Goal: Task Accomplishment & Management: Manage account settings

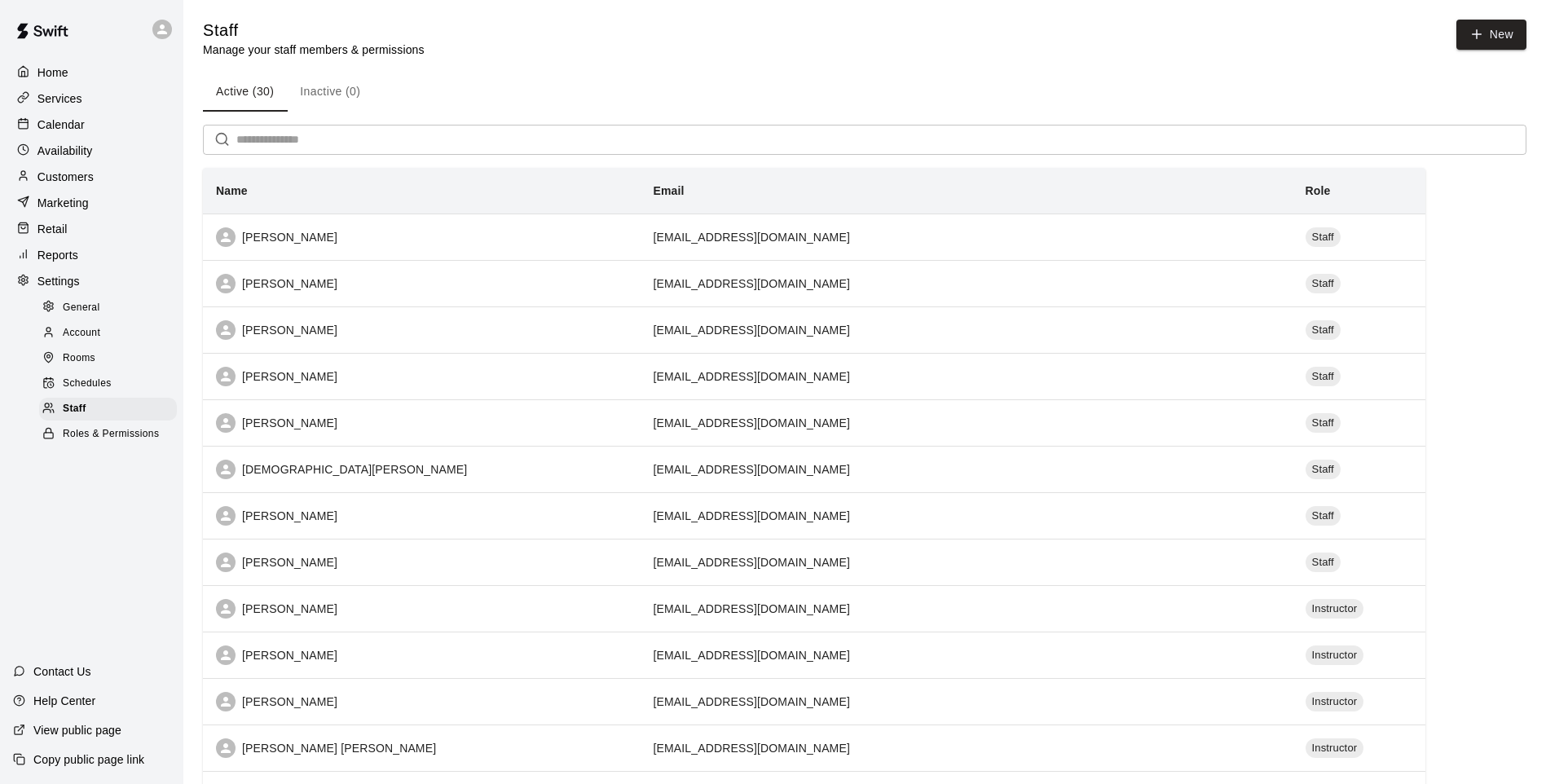
click at [57, 228] on p "Retail" at bounding box center [53, 228] width 30 height 16
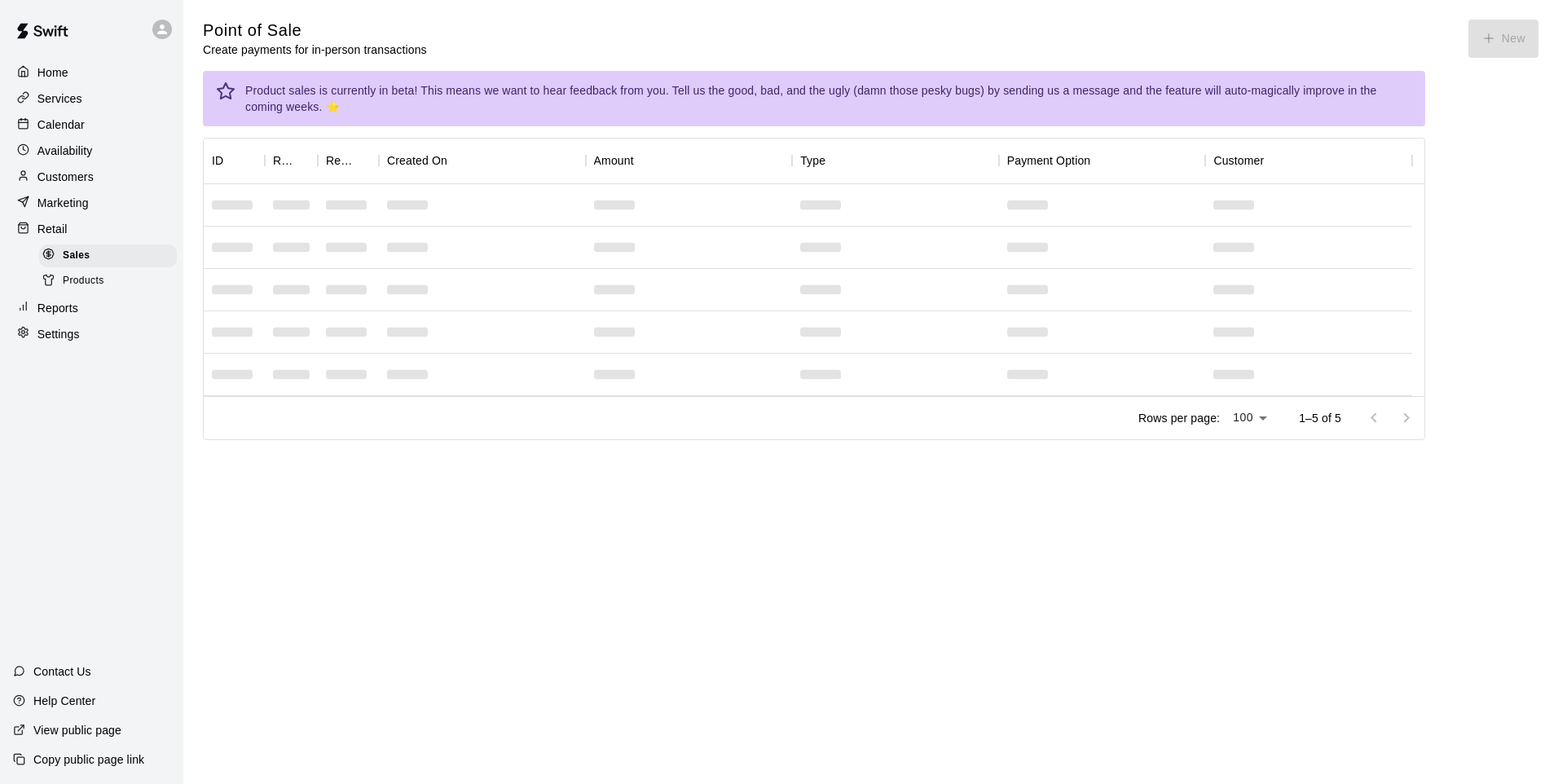
click at [57, 290] on div at bounding box center [53, 281] width 20 height 16
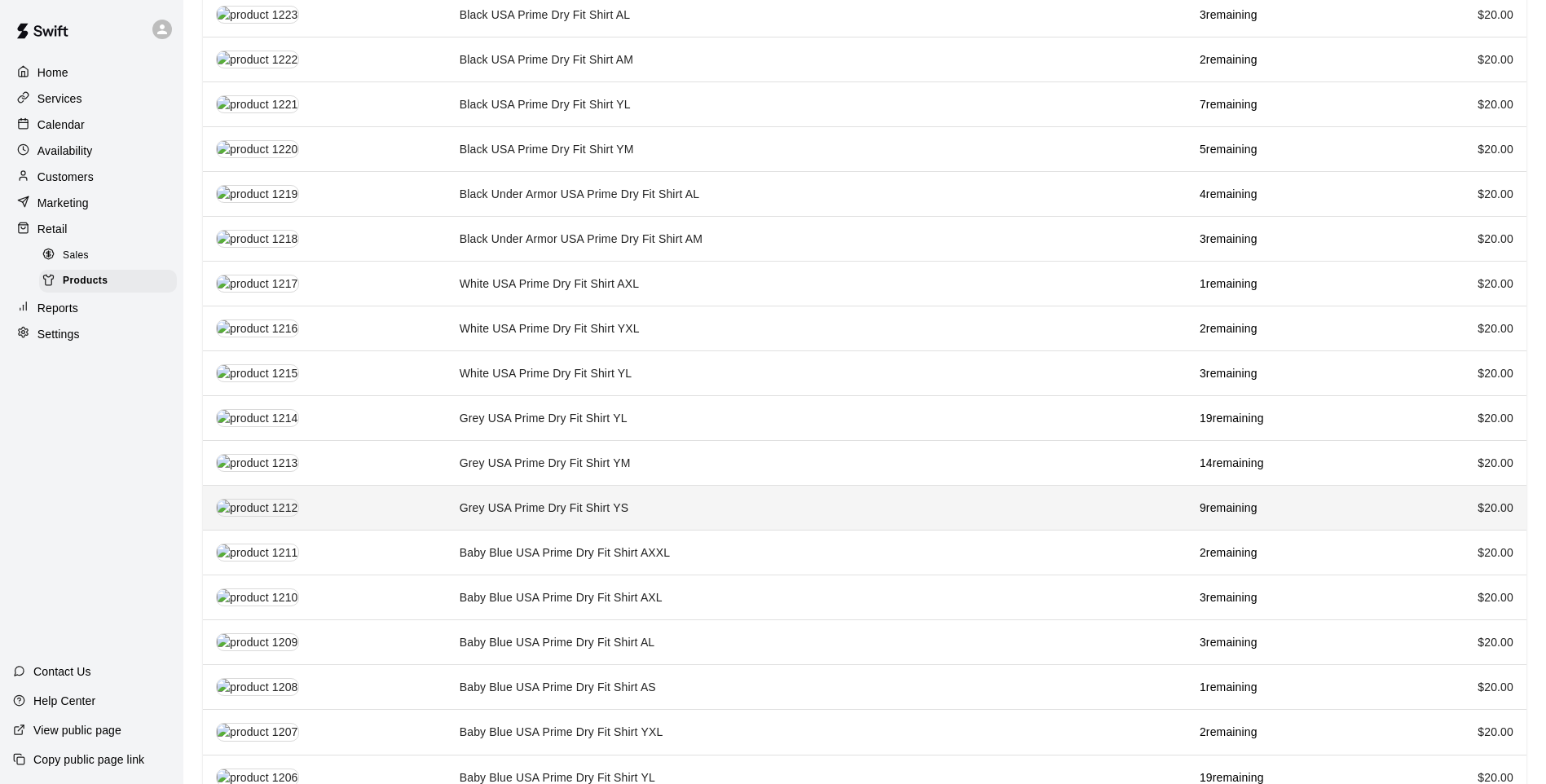
scroll to position [1451, 0]
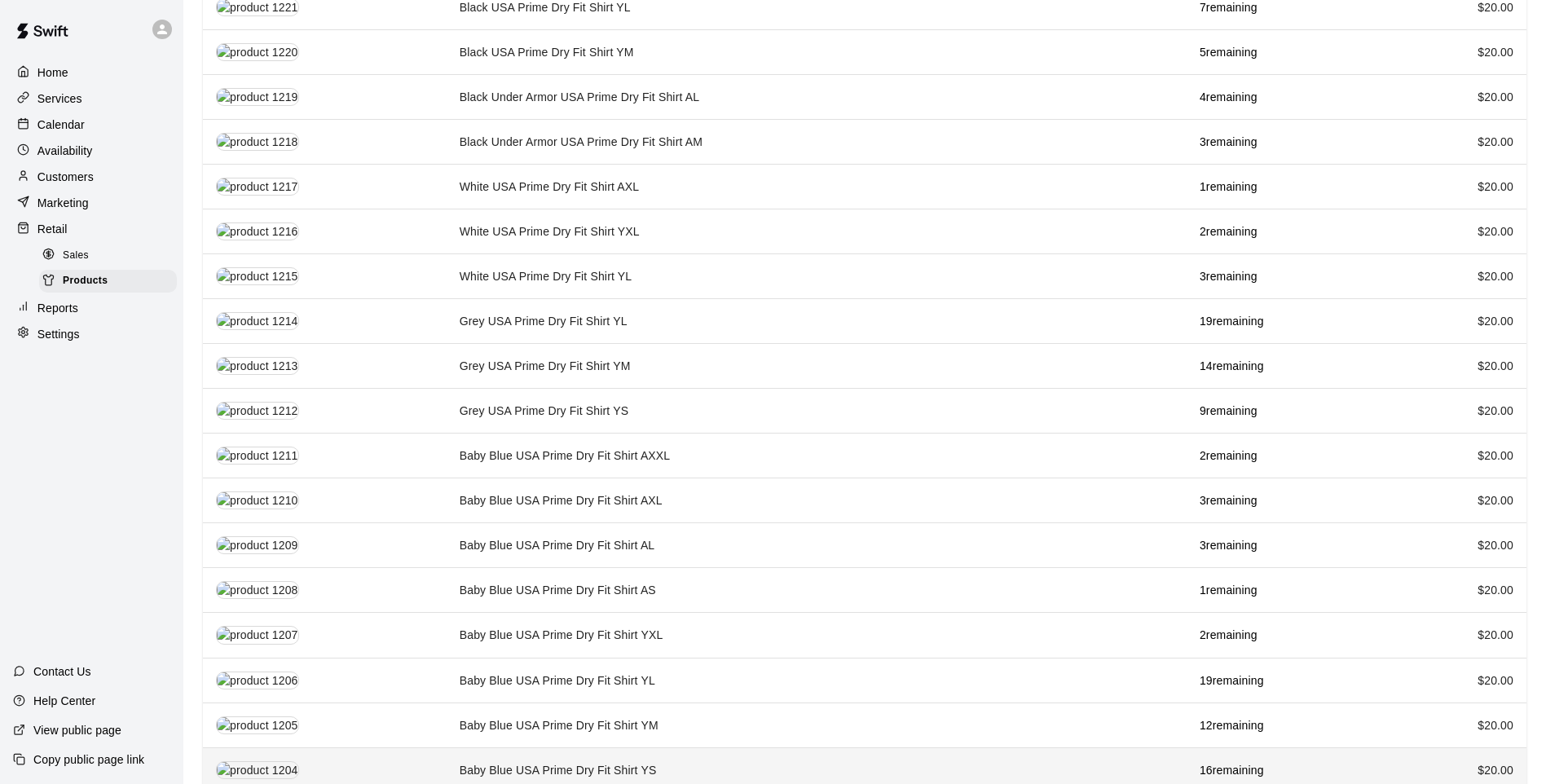
click at [415, 751] on th "simple table" at bounding box center [324, 770] width 244 height 45
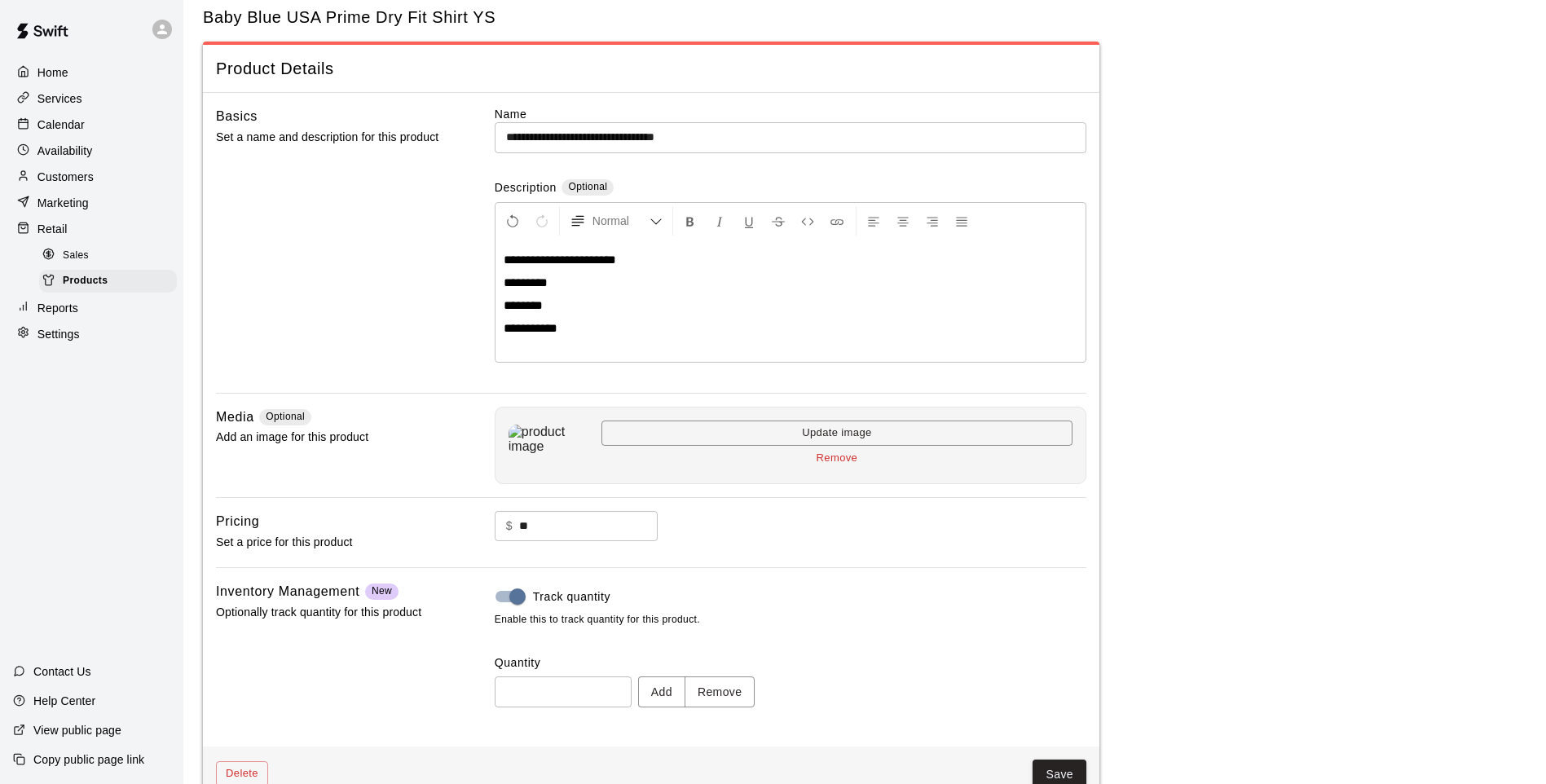
scroll to position [75, 0]
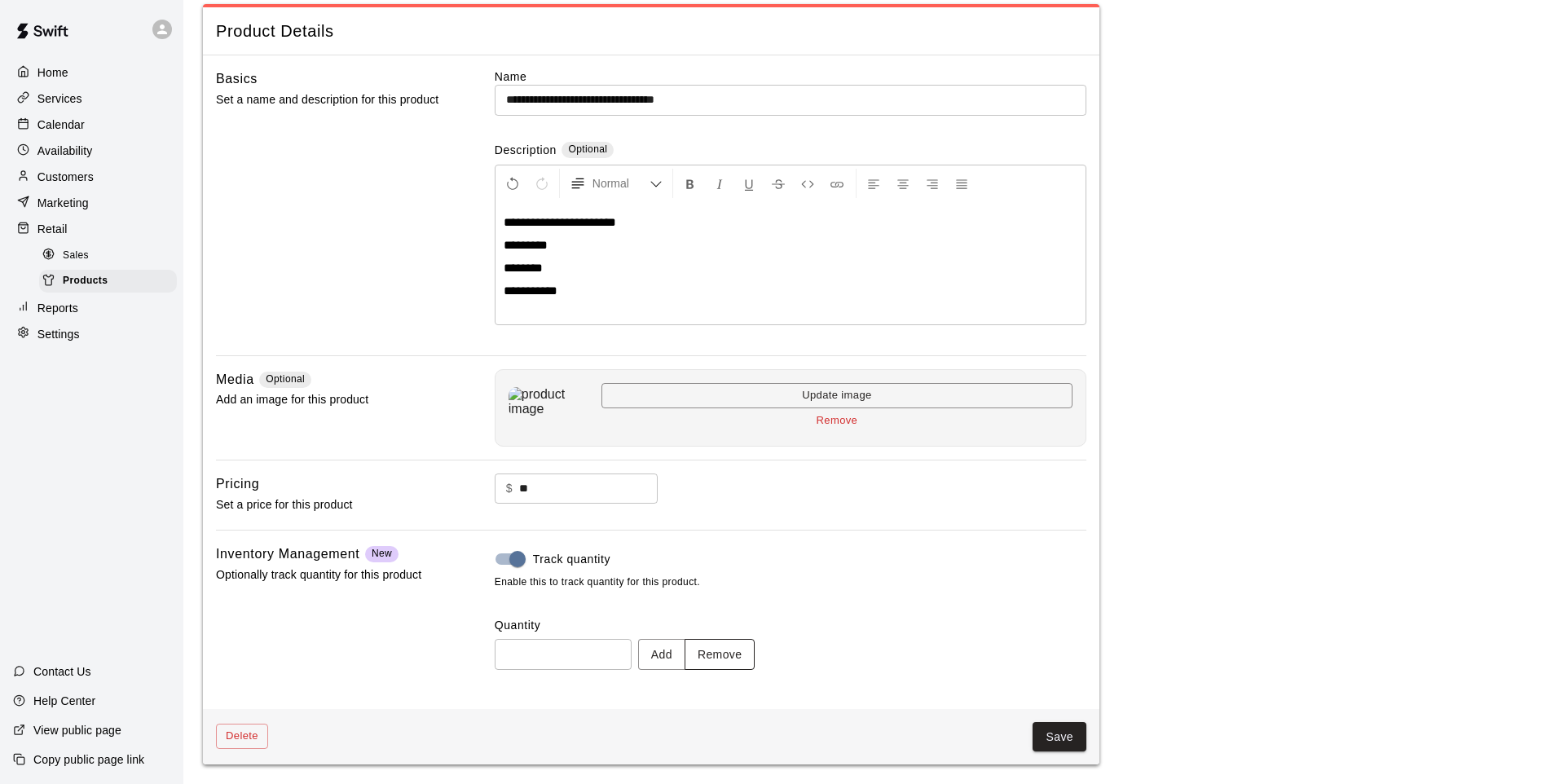
click at [718, 651] on button "Remove" at bounding box center [720, 654] width 71 height 30
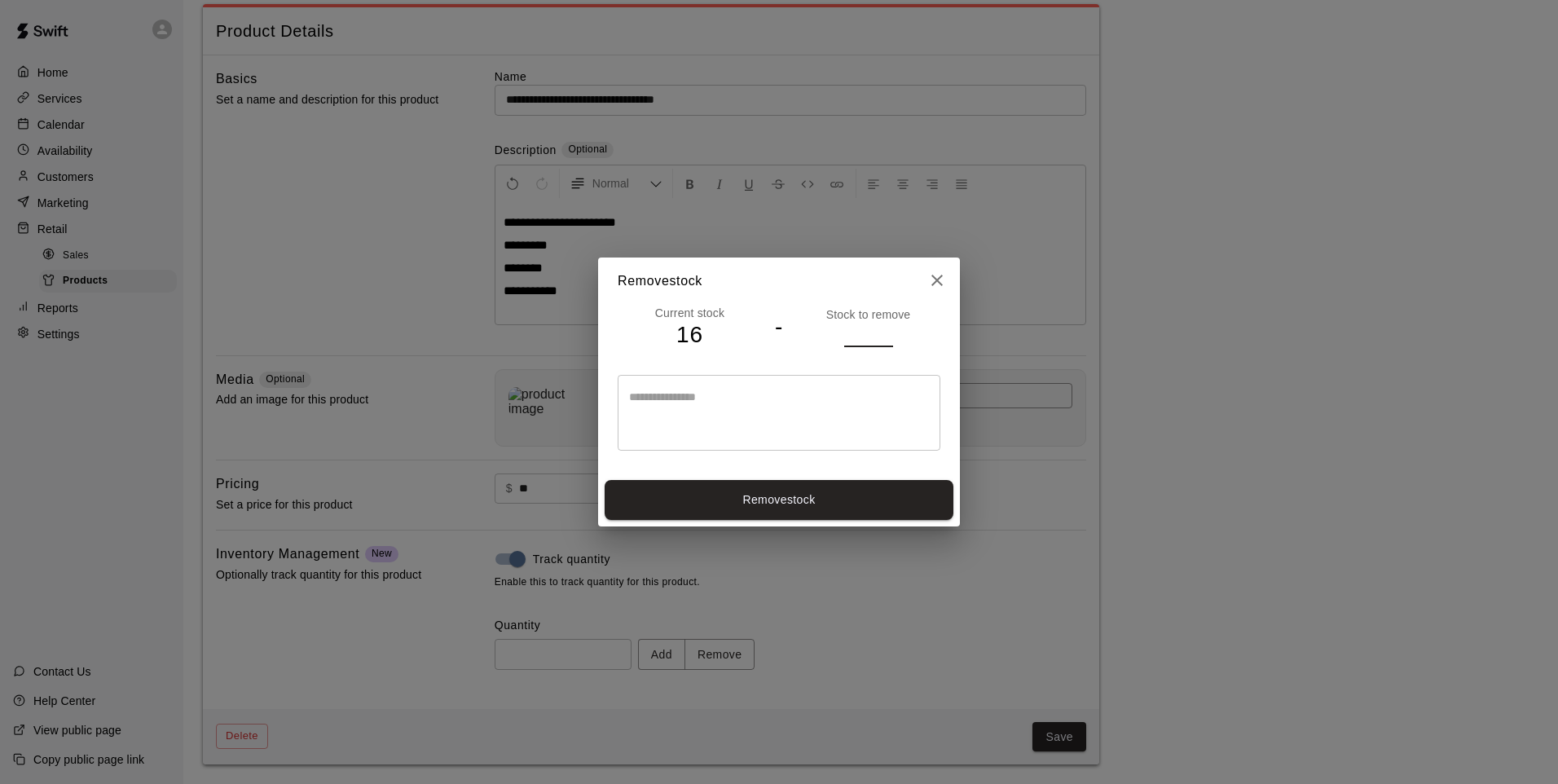
type input "*"
click at [884, 328] on input "*" at bounding box center [869, 335] width 49 height 23
click at [773, 510] on button "Remove stock" at bounding box center [779, 500] width 349 height 40
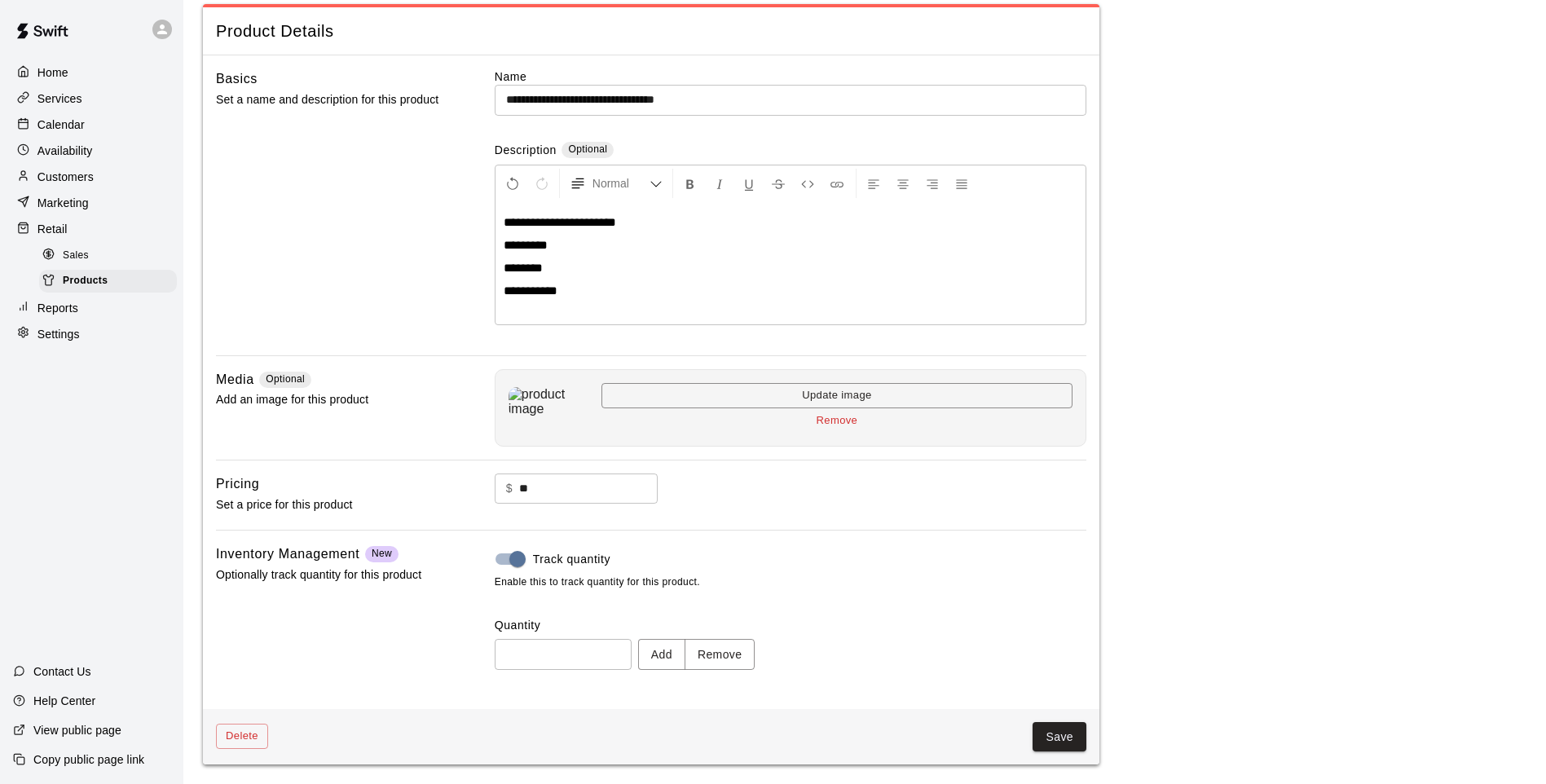
type input "**"
click at [1059, 740] on button "Save" at bounding box center [1060, 737] width 54 height 30
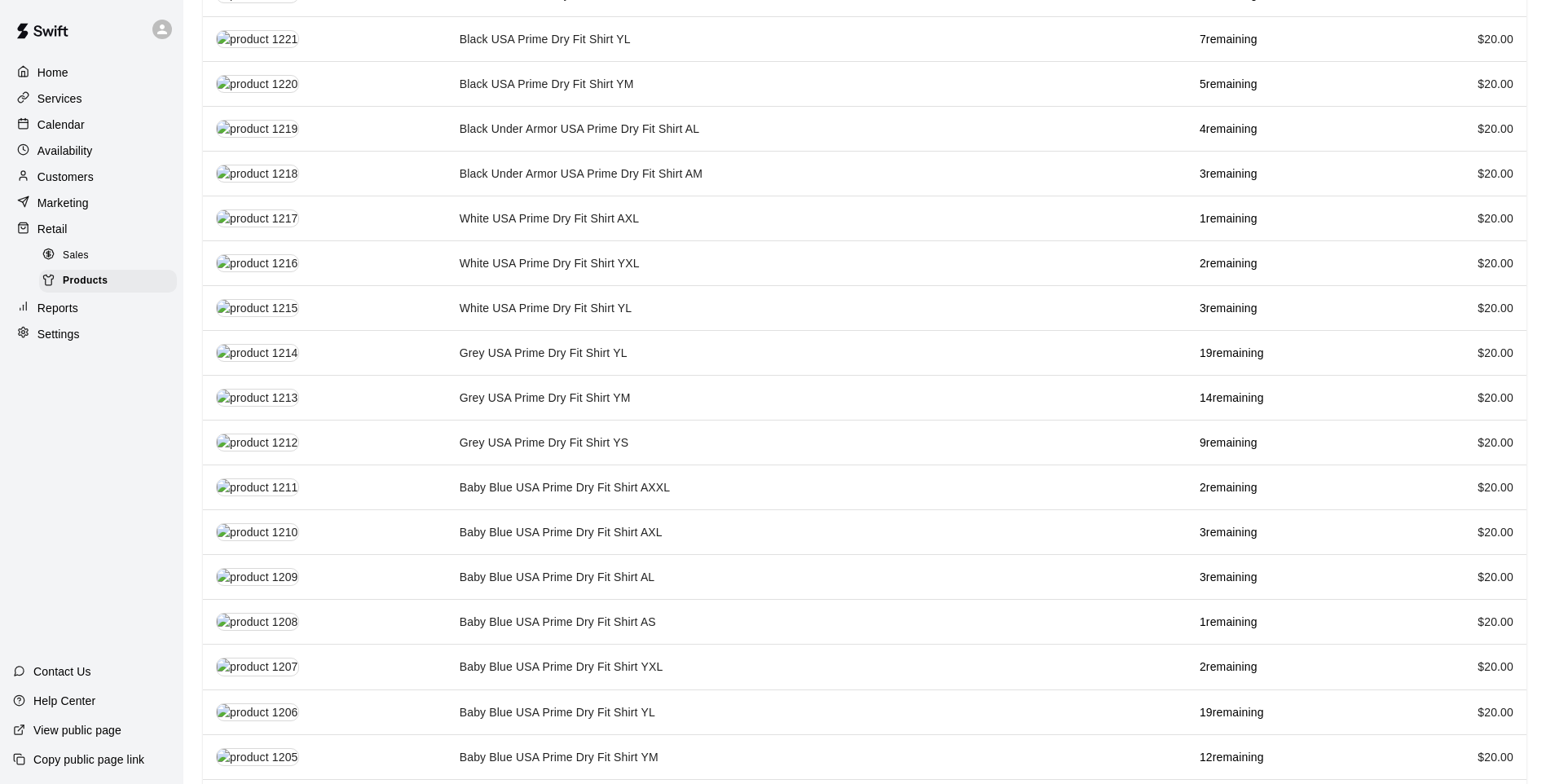
scroll to position [1451, 0]
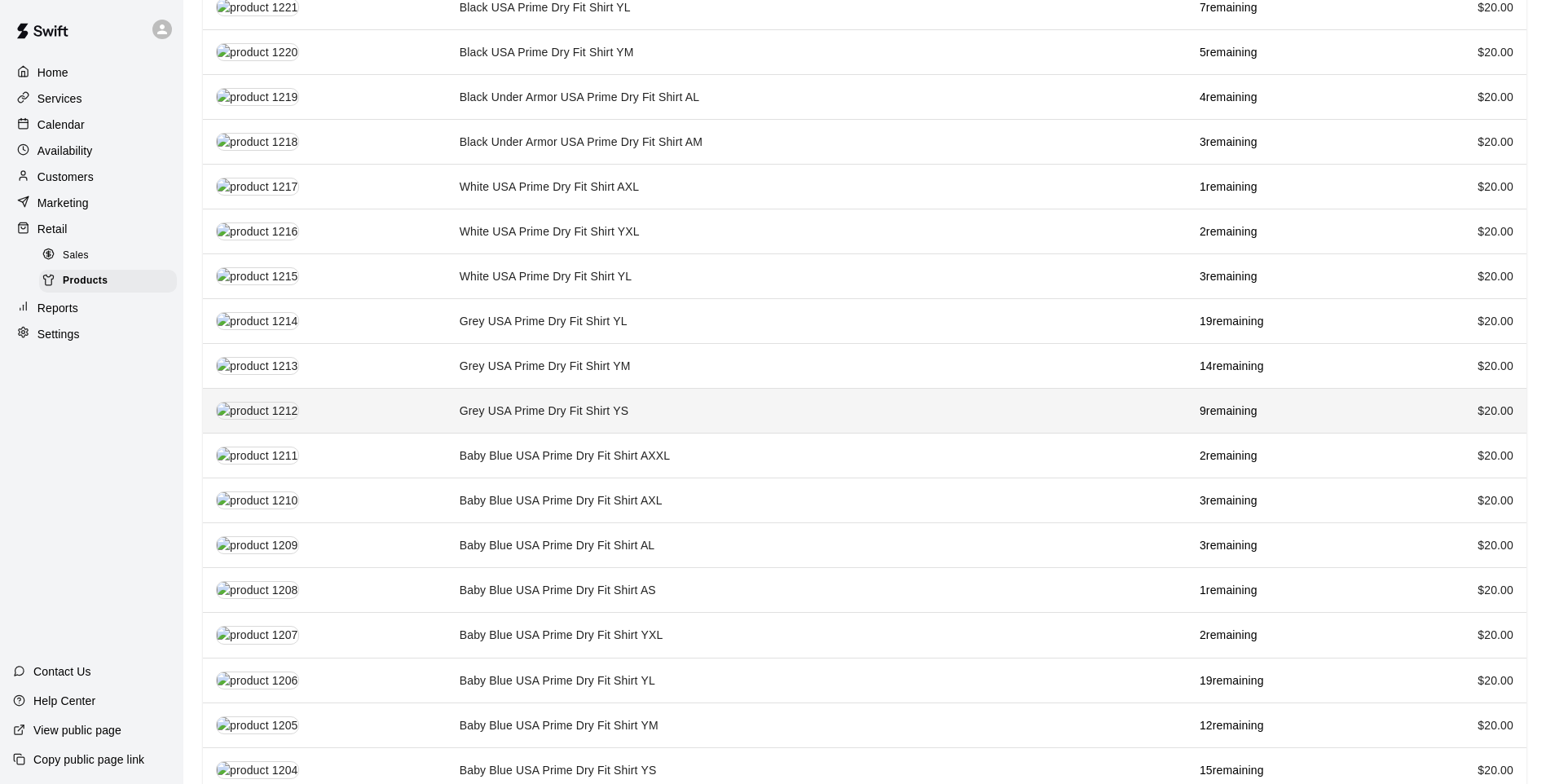
click at [467, 390] on td "Grey USA Prime Dry Fit Shirt YS" at bounding box center [817, 412] width 740 height 45
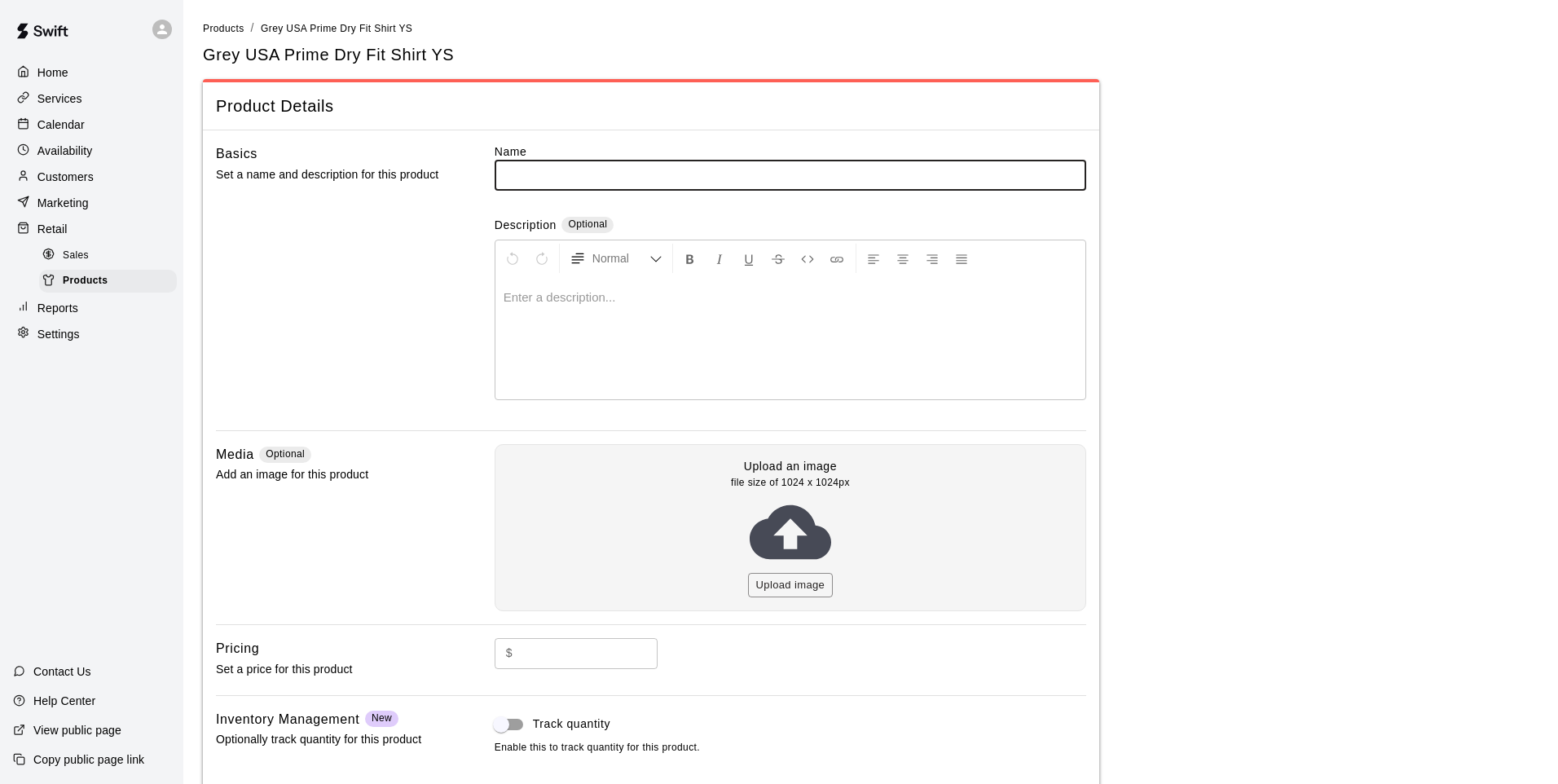
type input "**********"
type input "**"
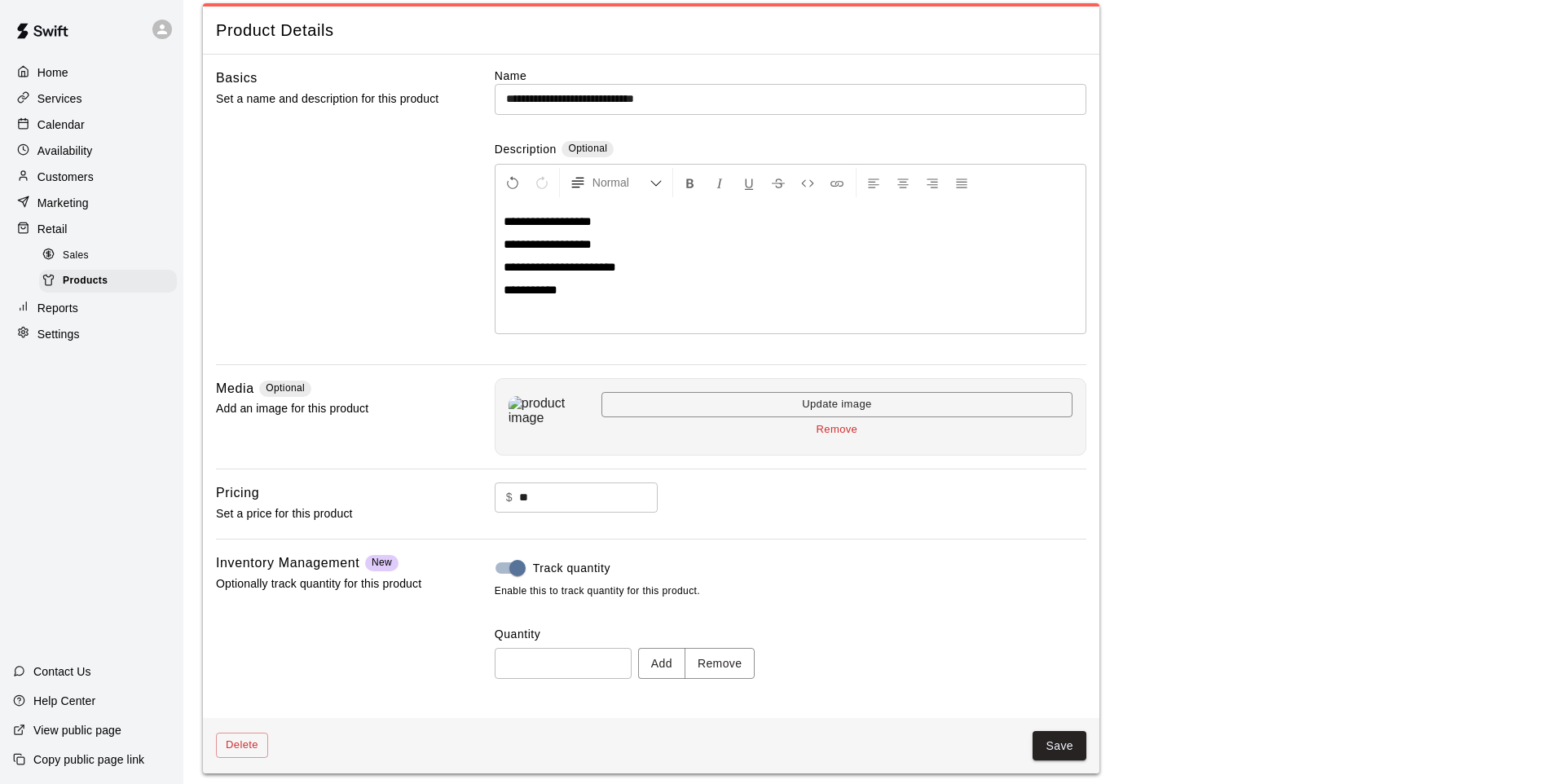
scroll to position [85, 0]
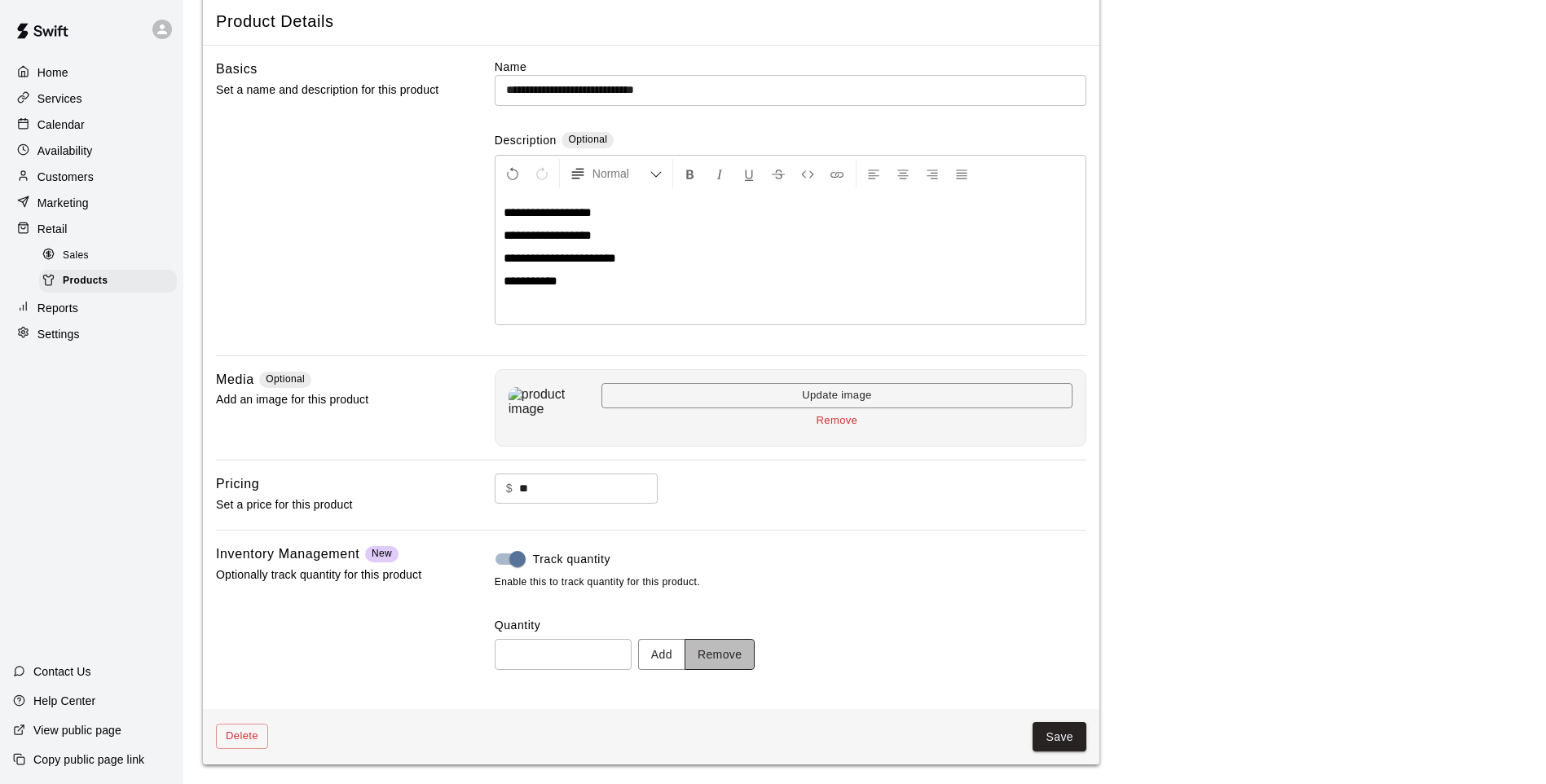
click at [756, 651] on button "Remove" at bounding box center [720, 654] width 71 height 30
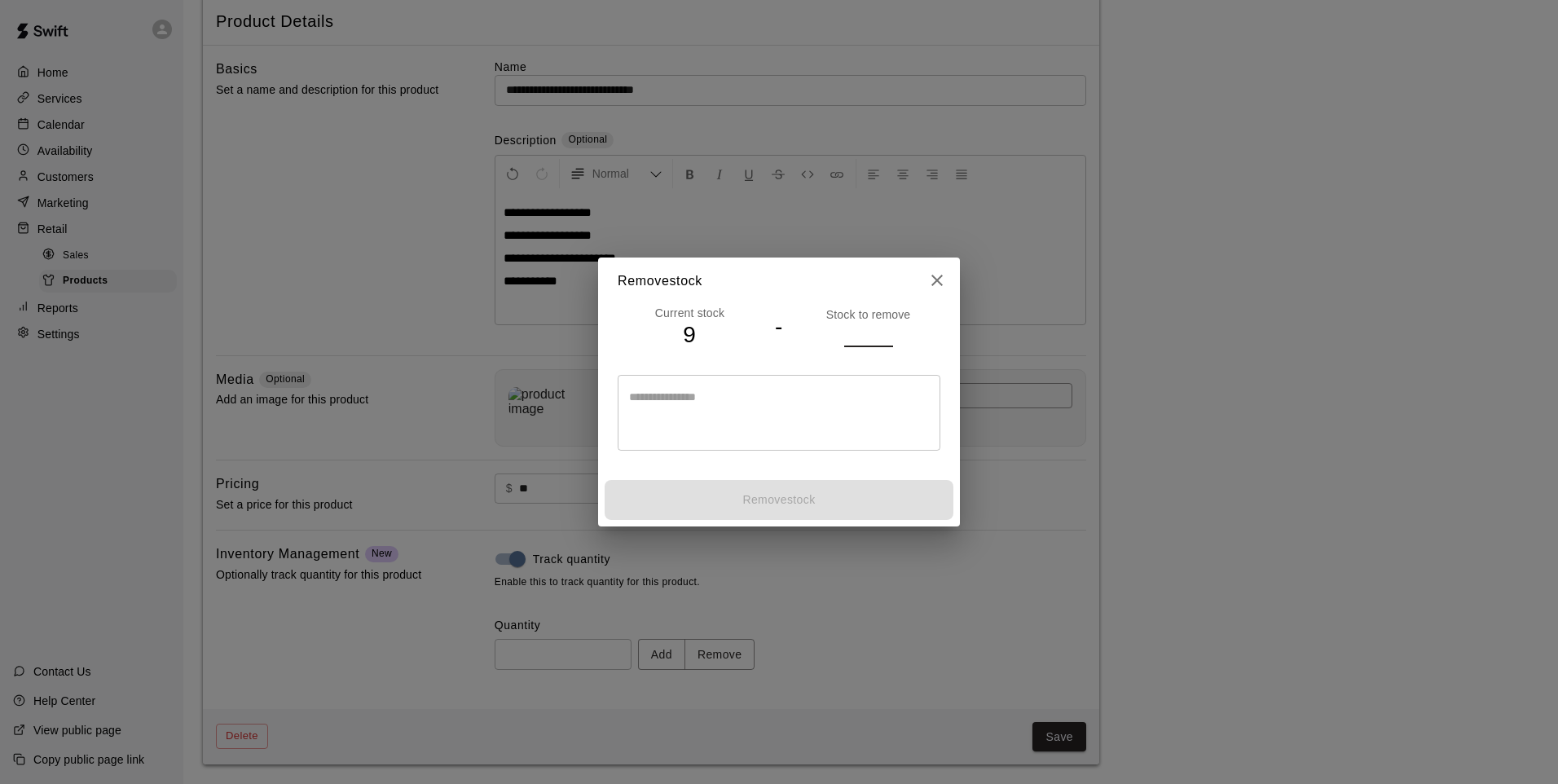
drag, startPoint x: 864, startPoint y: 336, endPoint x: 863, endPoint y: 351, distance: 15.0
click at [864, 335] on input "number" at bounding box center [869, 335] width 49 height 23
click at [884, 326] on input "number" at bounding box center [869, 335] width 49 height 23
type input "*"
click at [889, 330] on input "*" at bounding box center [869, 335] width 49 height 23
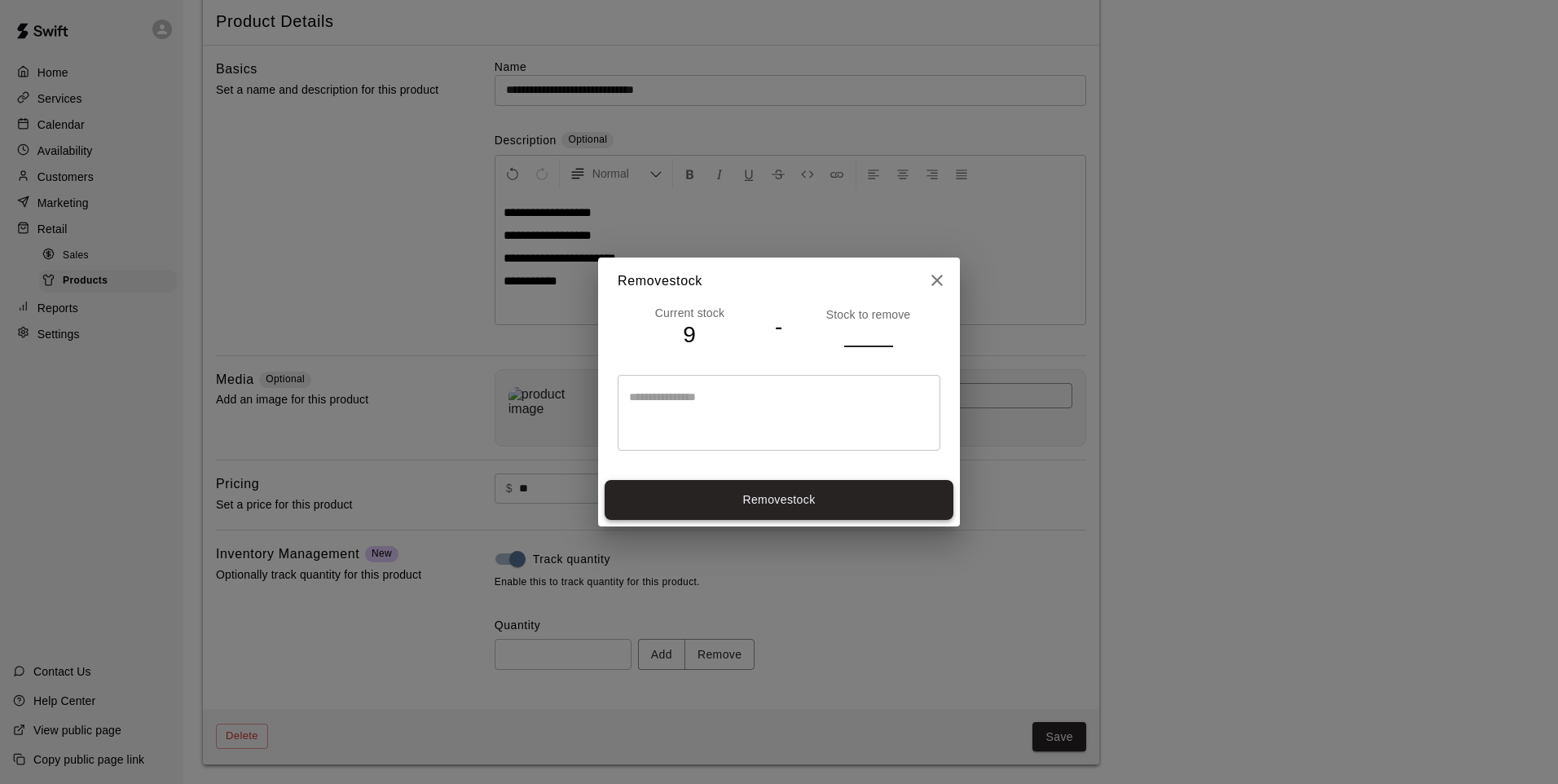
click at [848, 500] on button "Remove stock" at bounding box center [779, 500] width 349 height 40
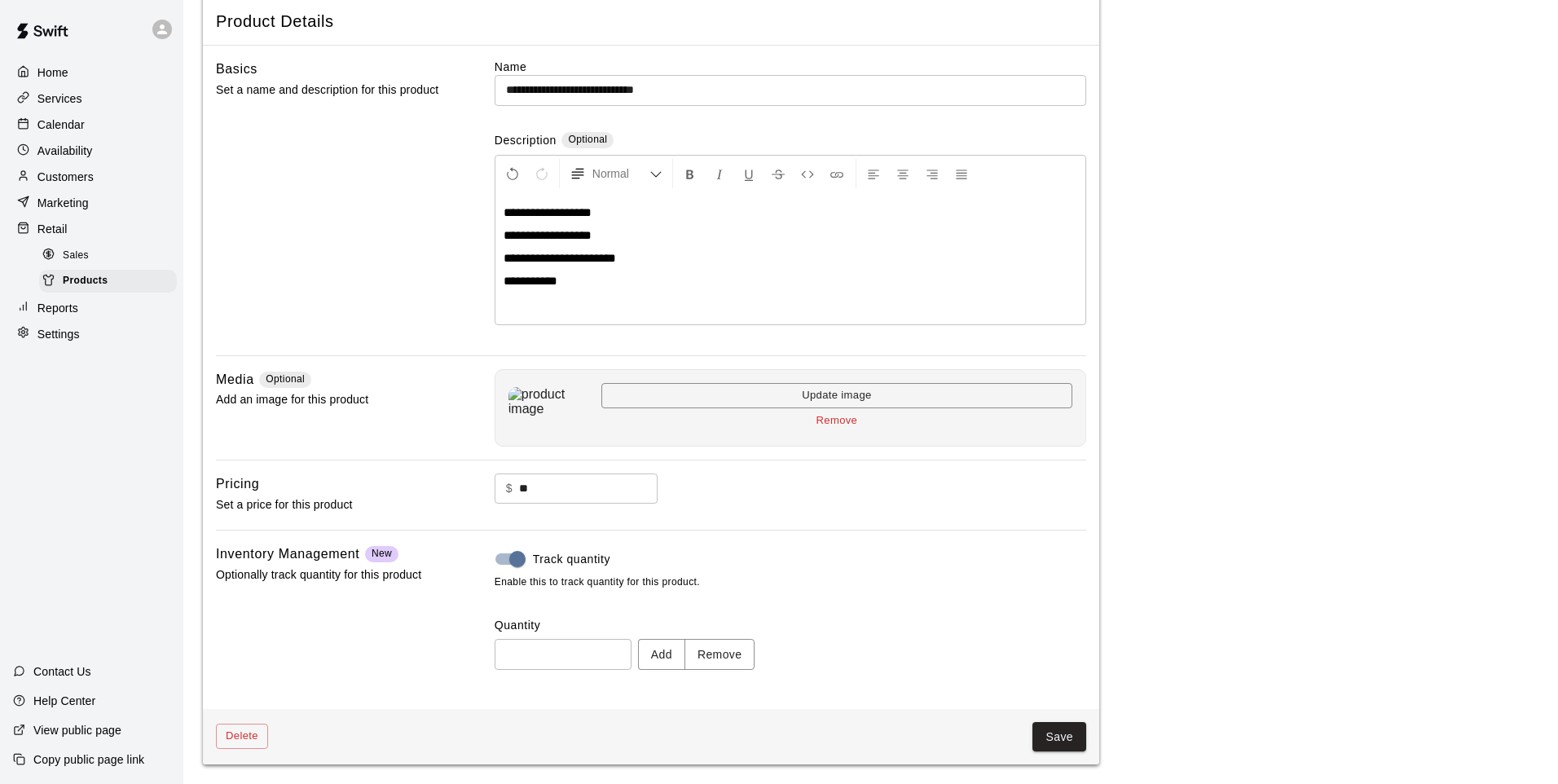
type input "*"
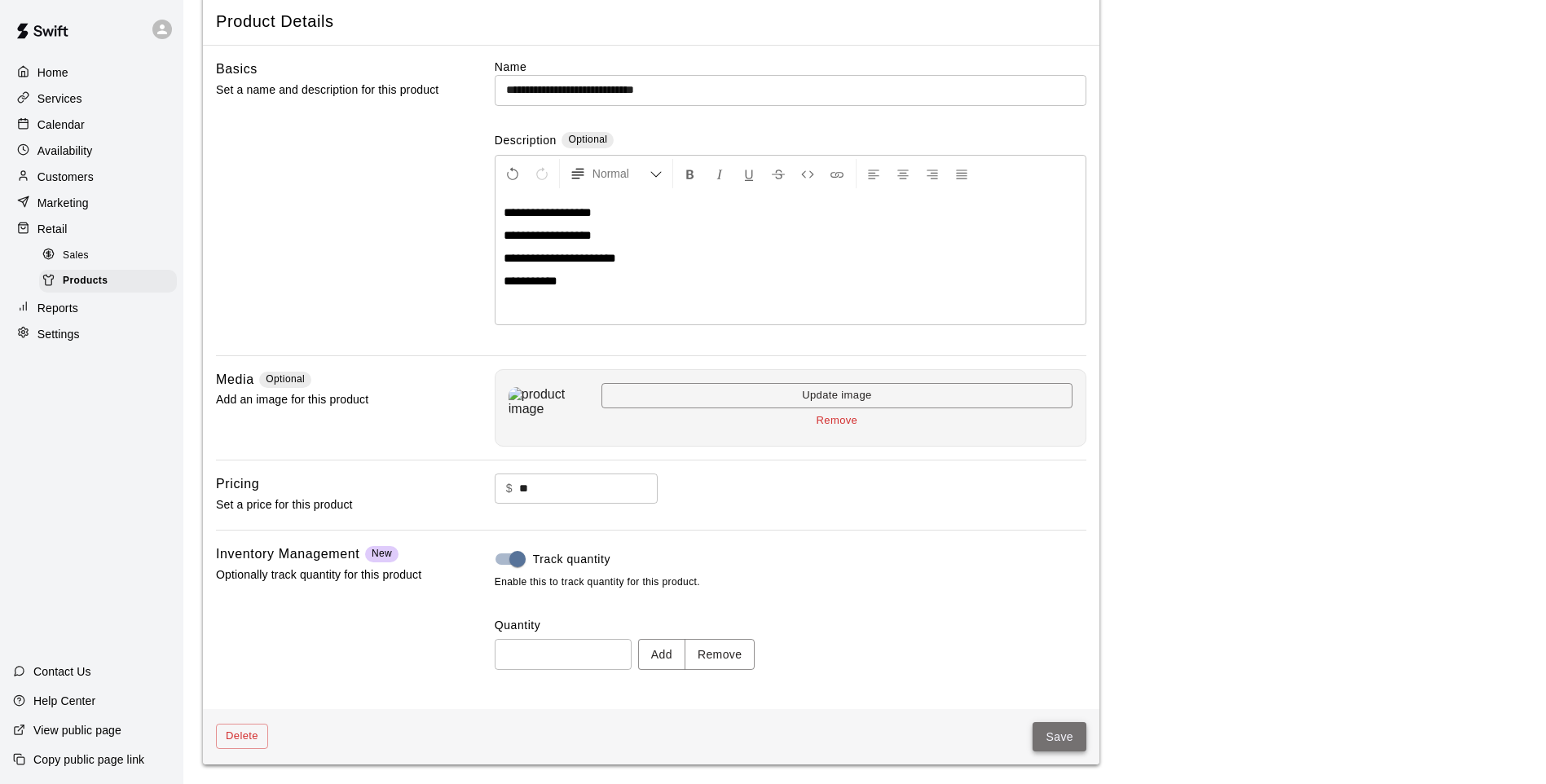
click at [1069, 740] on button "Save" at bounding box center [1060, 737] width 54 height 30
